Goal: Check status: Check status

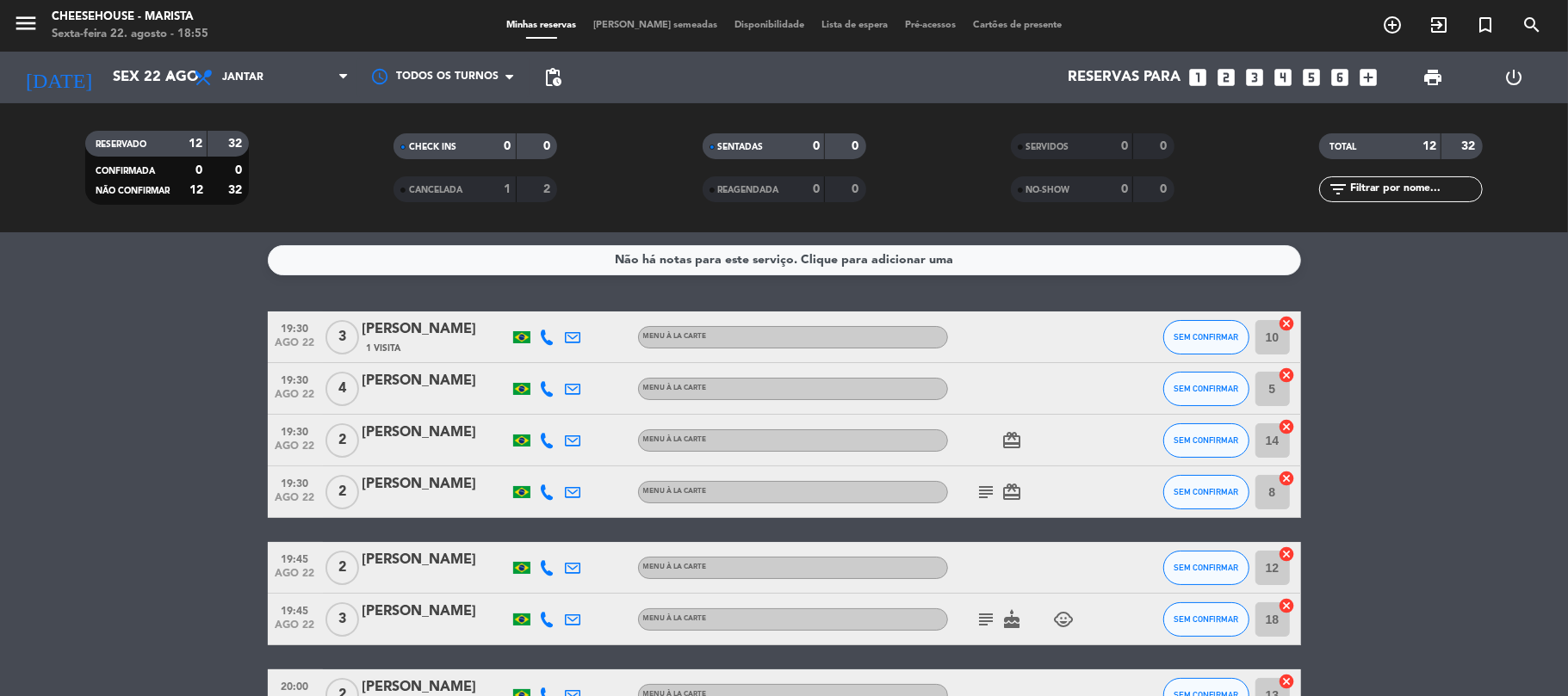
scroll to position [253, 0]
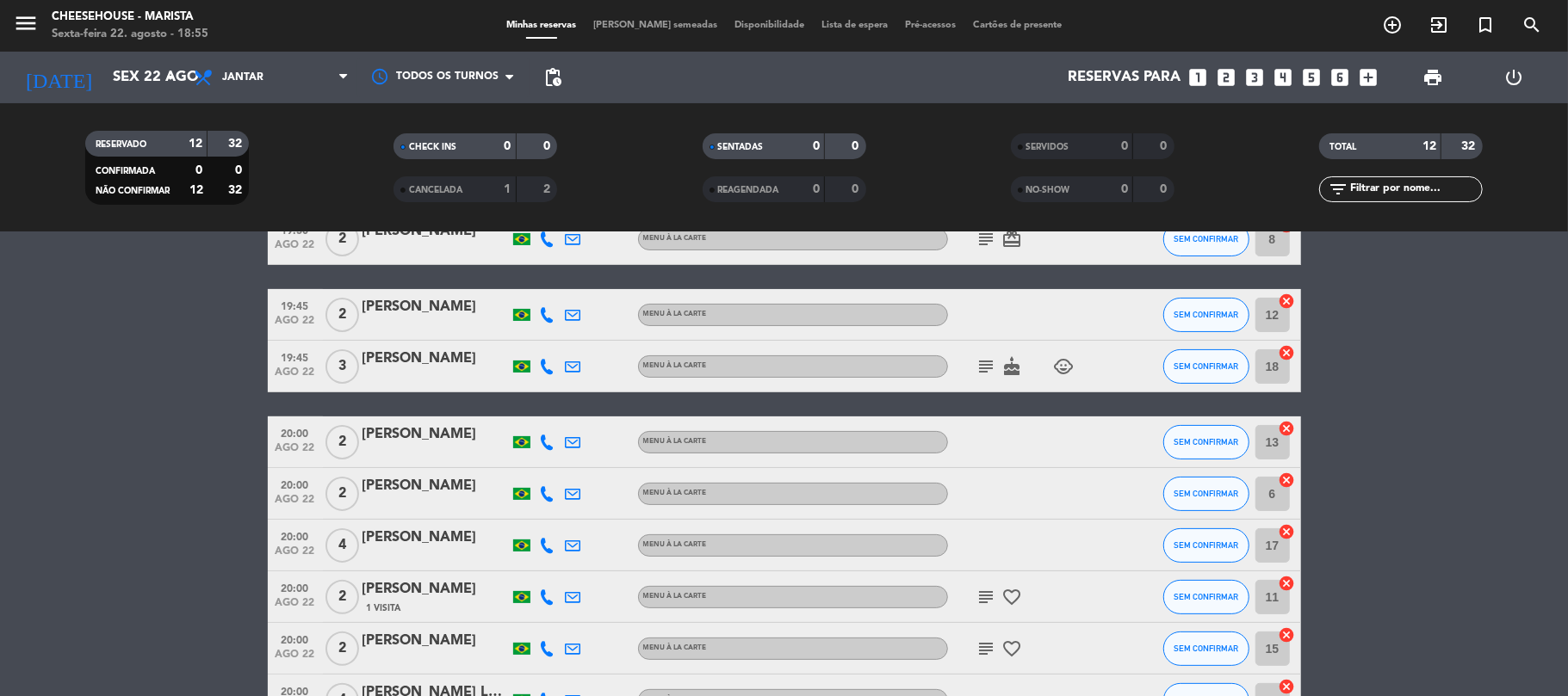
click at [985, 358] on div "19:30 [DATE] 3 [PERSON_NAME] 1 Visita MENU À LA CARTE SEM CONFIRMAR 10 cancel 1…" at bounding box center [784, 392] width 1033 height 667
click at [985, 358] on icon "subject" at bounding box center [987, 366] width 21 height 21
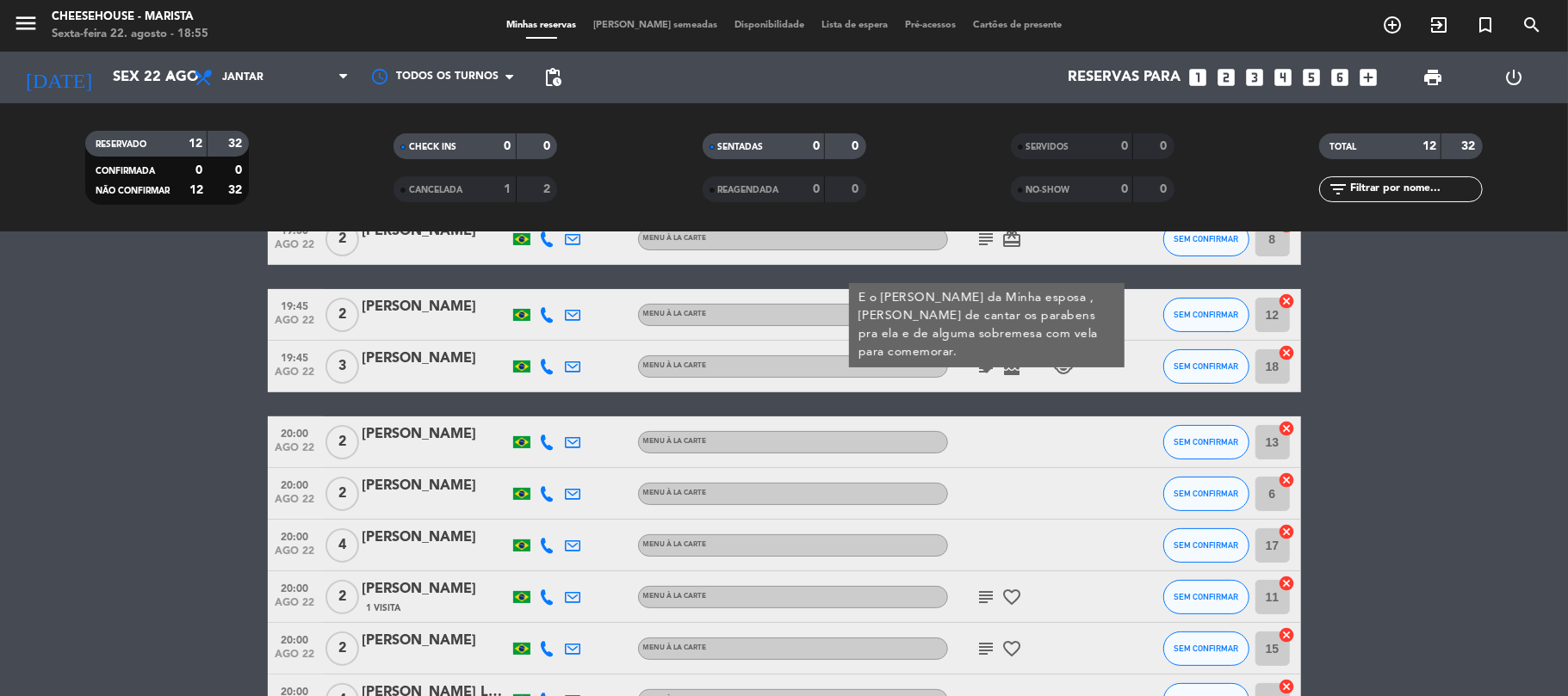
click at [985, 358] on icon "subject" at bounding box center [987, 366] width 21 height 21
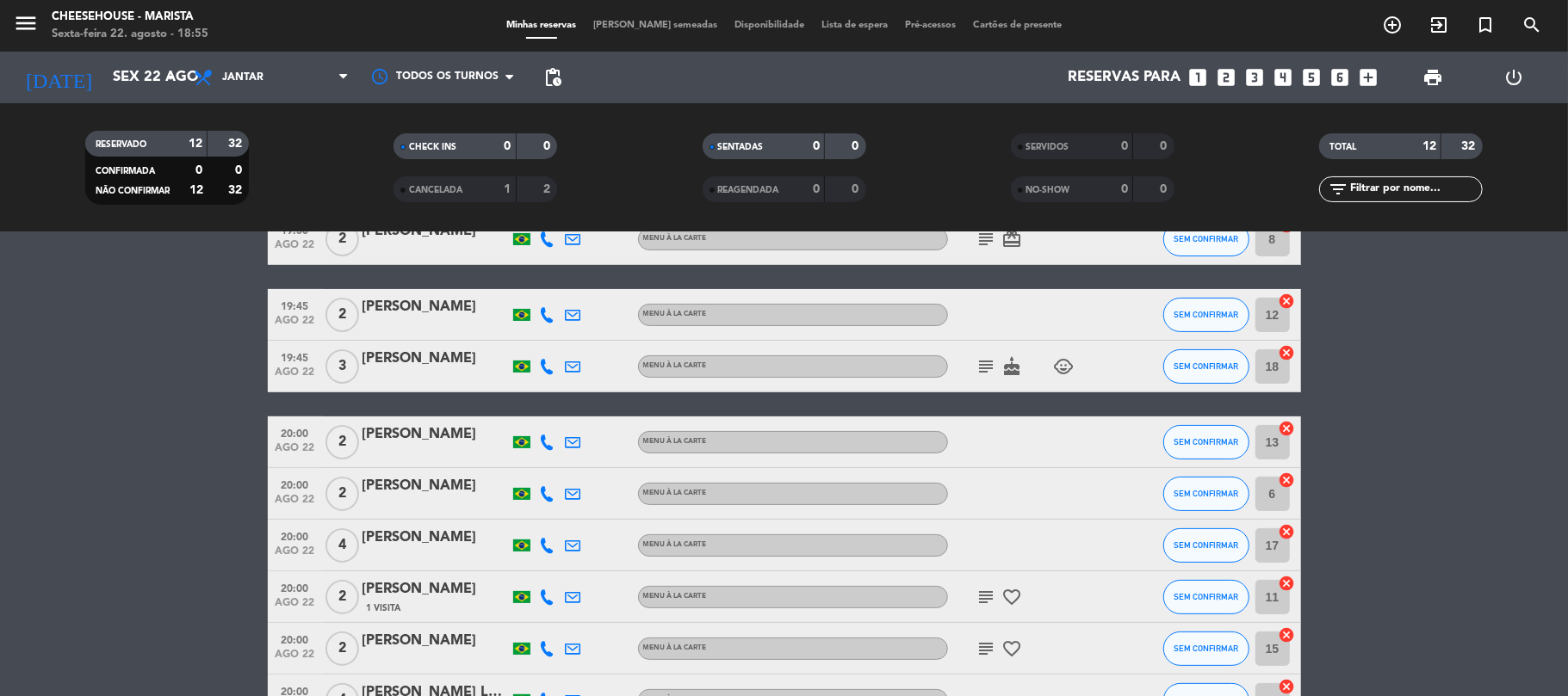
click at [985, 358] on icon "subject" at bounding box center [987, 366] width 21 height 21
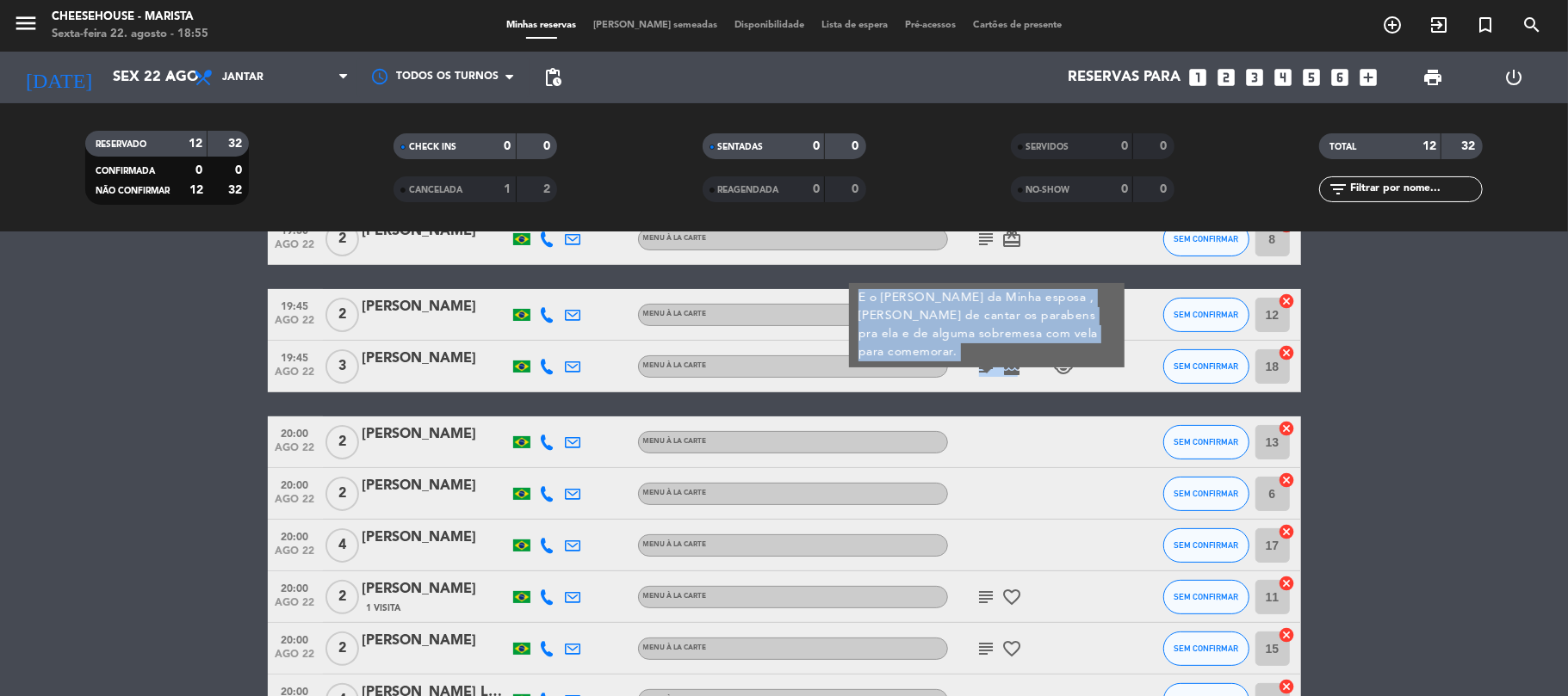
click at [985, 358] on icon "subject" at bounding box center [987, 366] width 21 height 21
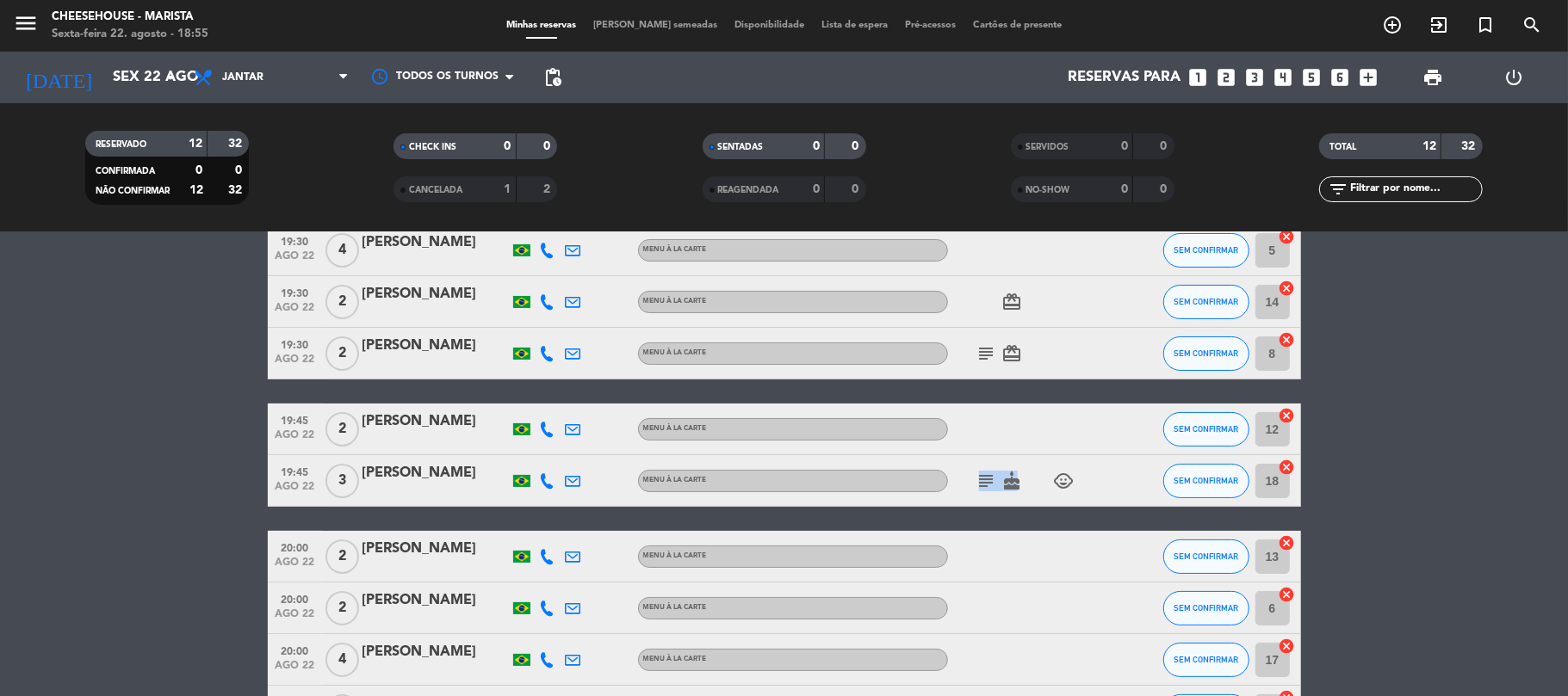
scroll to position [24, 0]
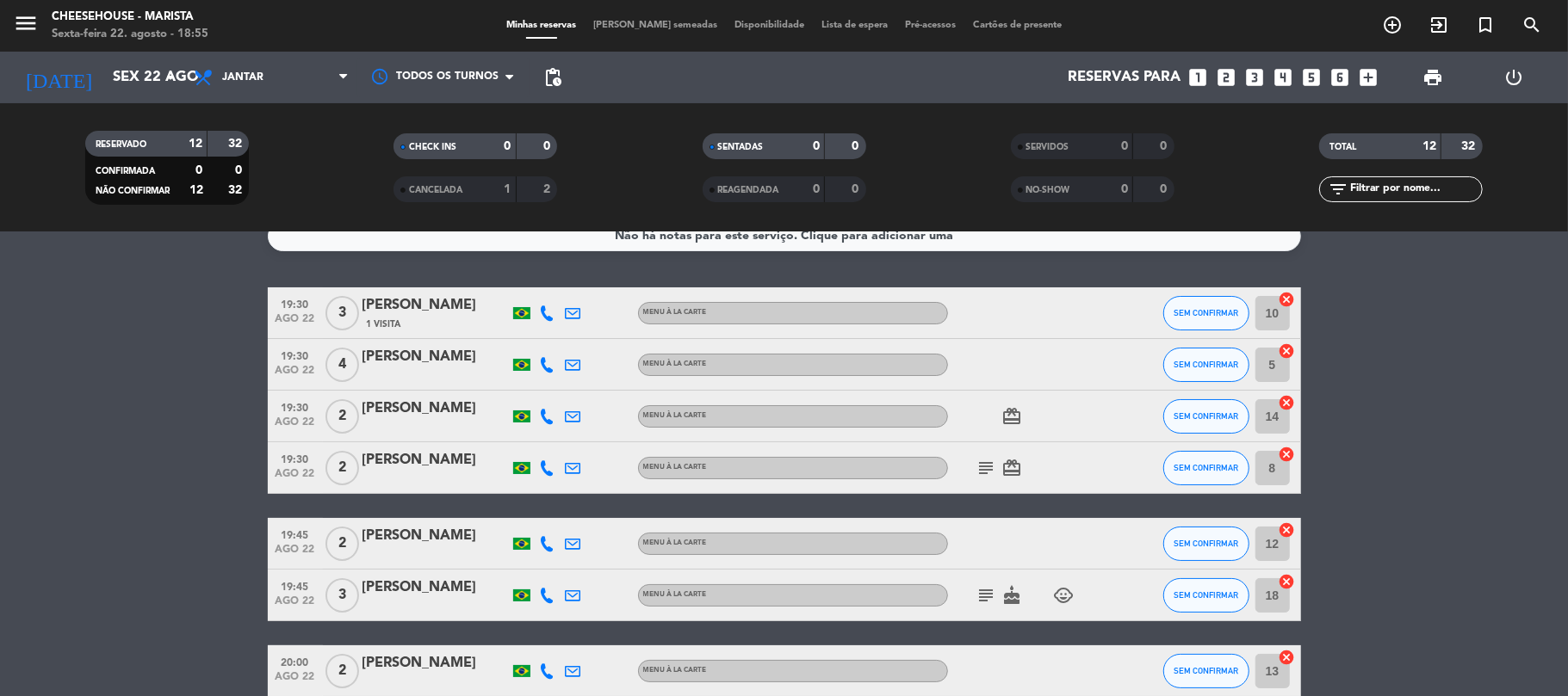
click at [984, 461] on icon "subject" at bounding box center [987, 468] width 21 height 21
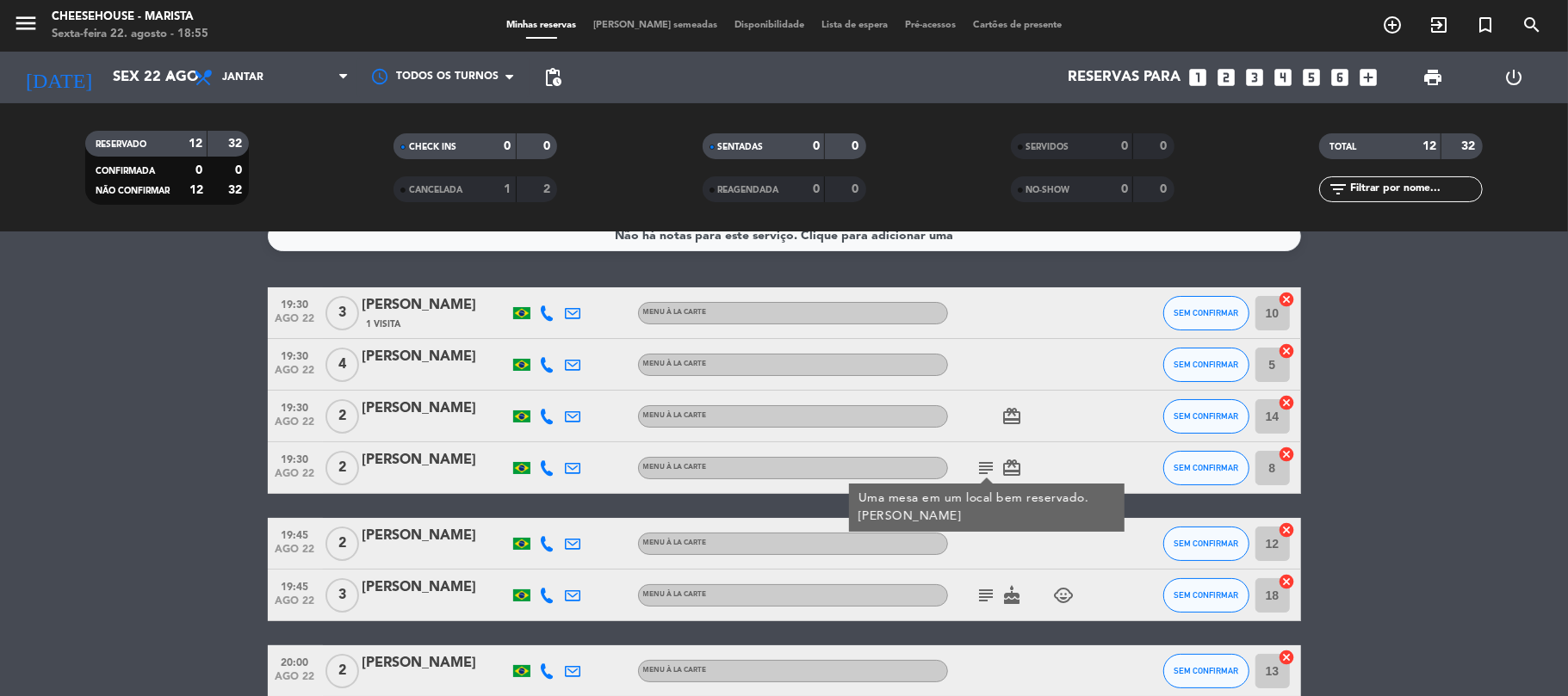
scroll to position [138, 0]
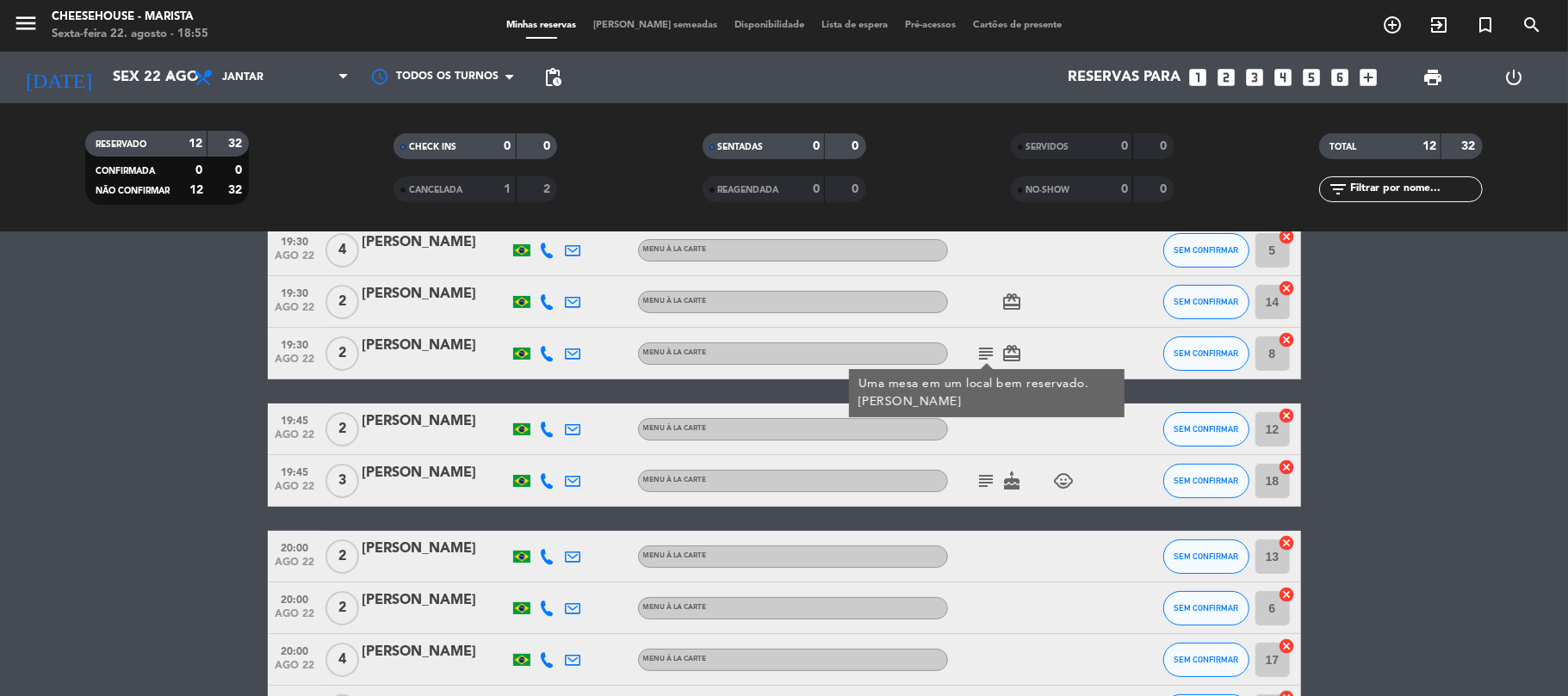
click at [979, 477] on icon "subject" at bounding box center [987, 481] width 21 height 21
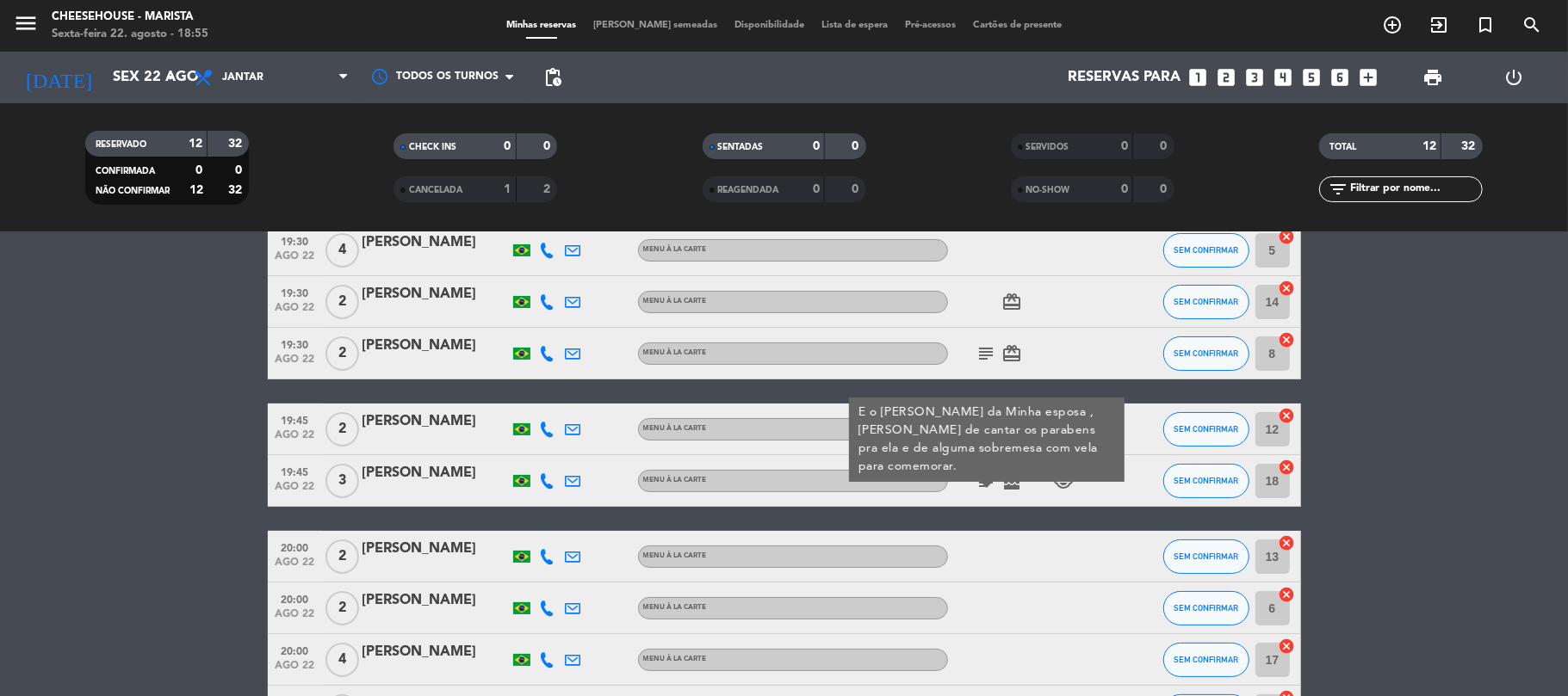
scroll to position [368, 0]
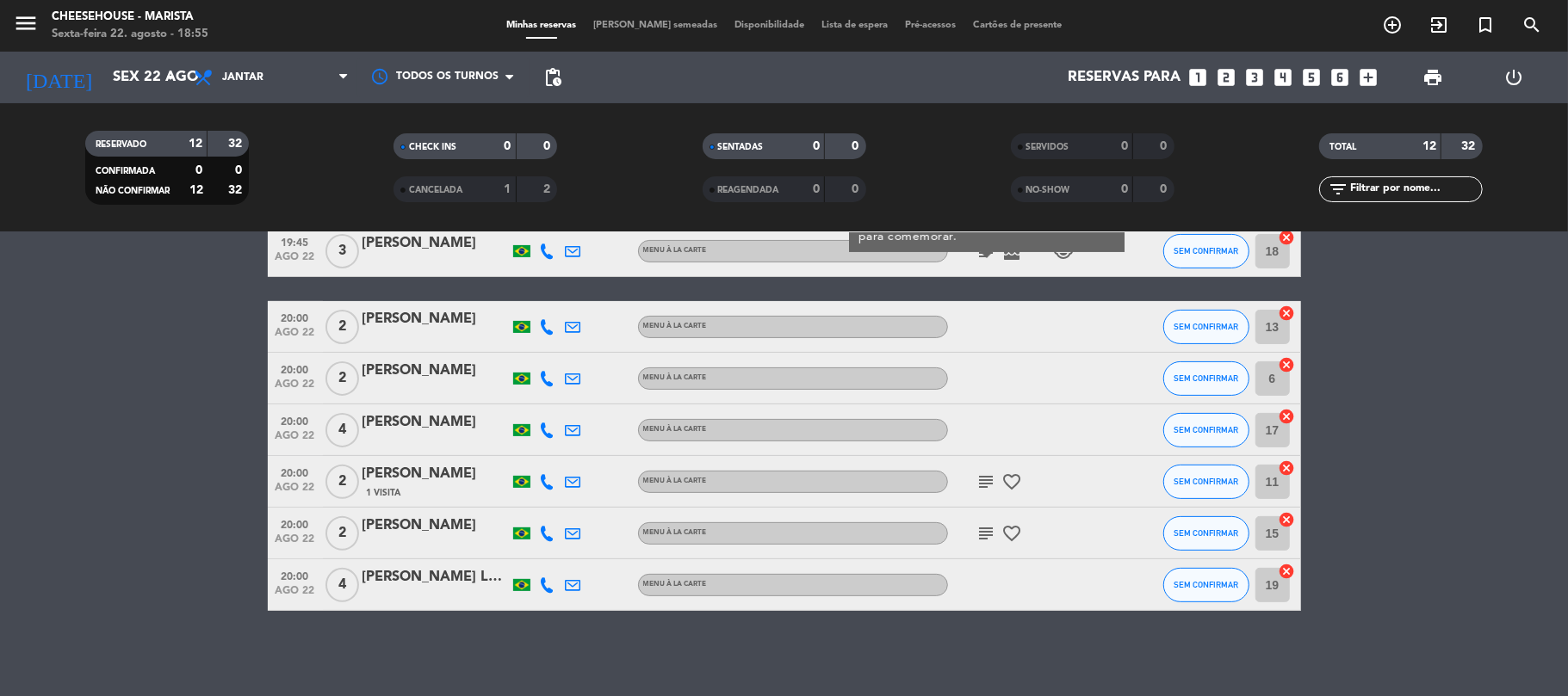
click at [986, 471] on icon "subject" at bounding box center [987, 482] width 21 height 21
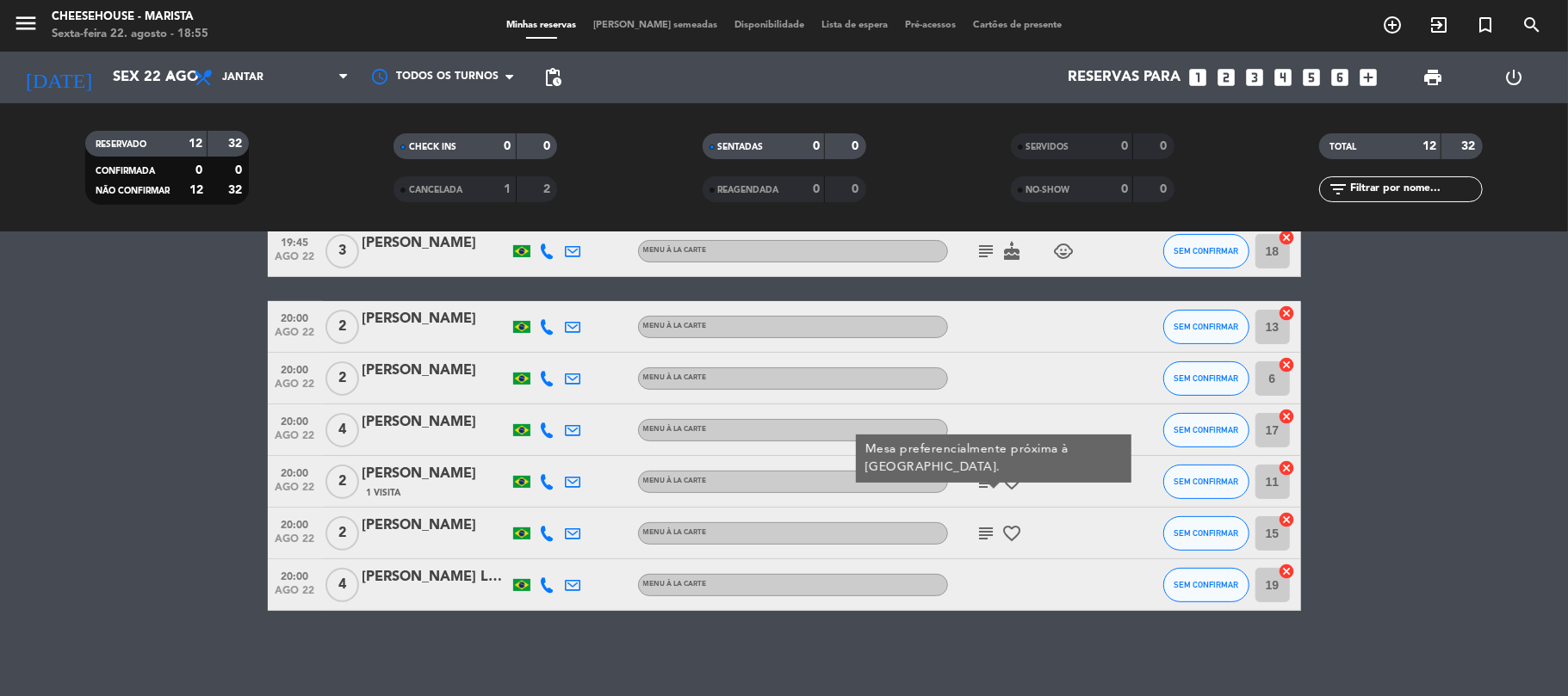
click at [983, 530] on icon "subject" at bounding box center [987, 533] width 21 height 21
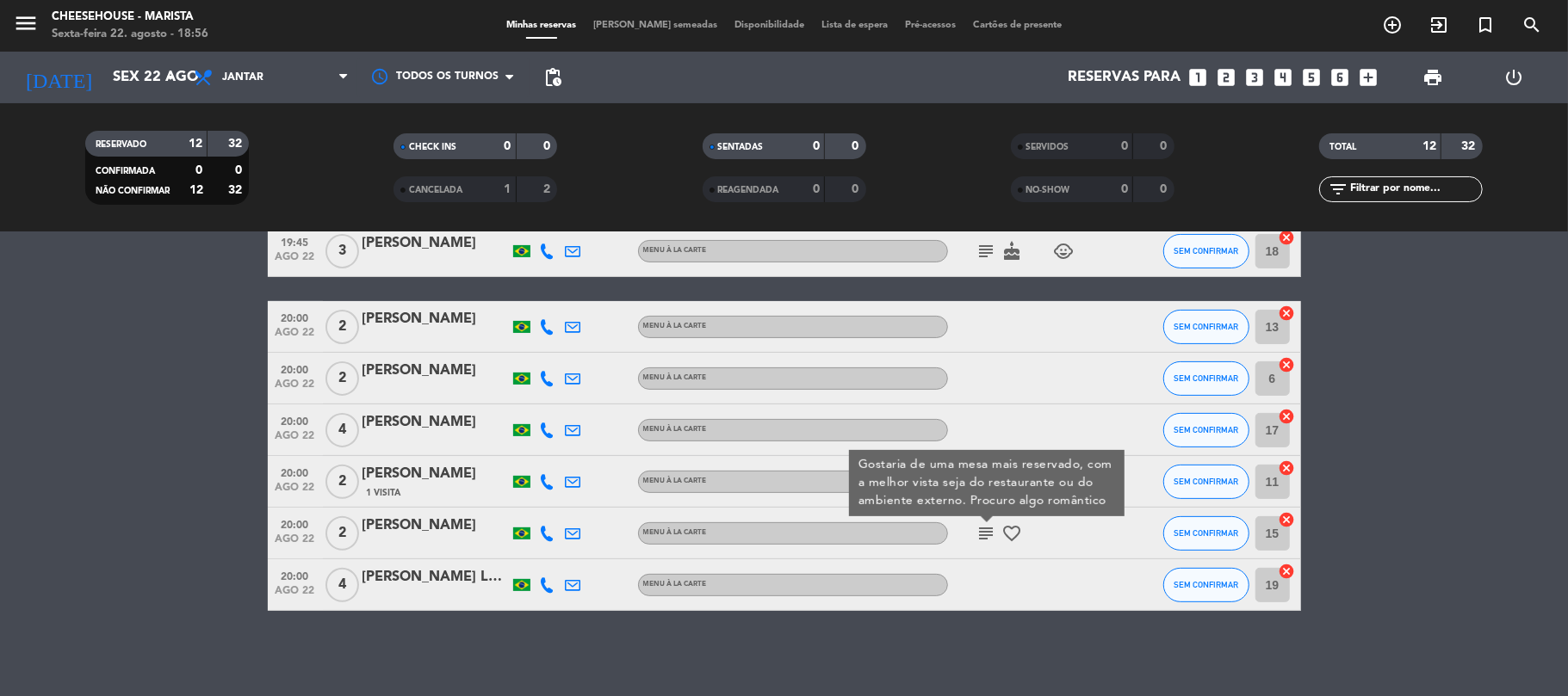
scroll to position [0, 0]
